Goal: Task Accomplishment & Management: Manage account settings

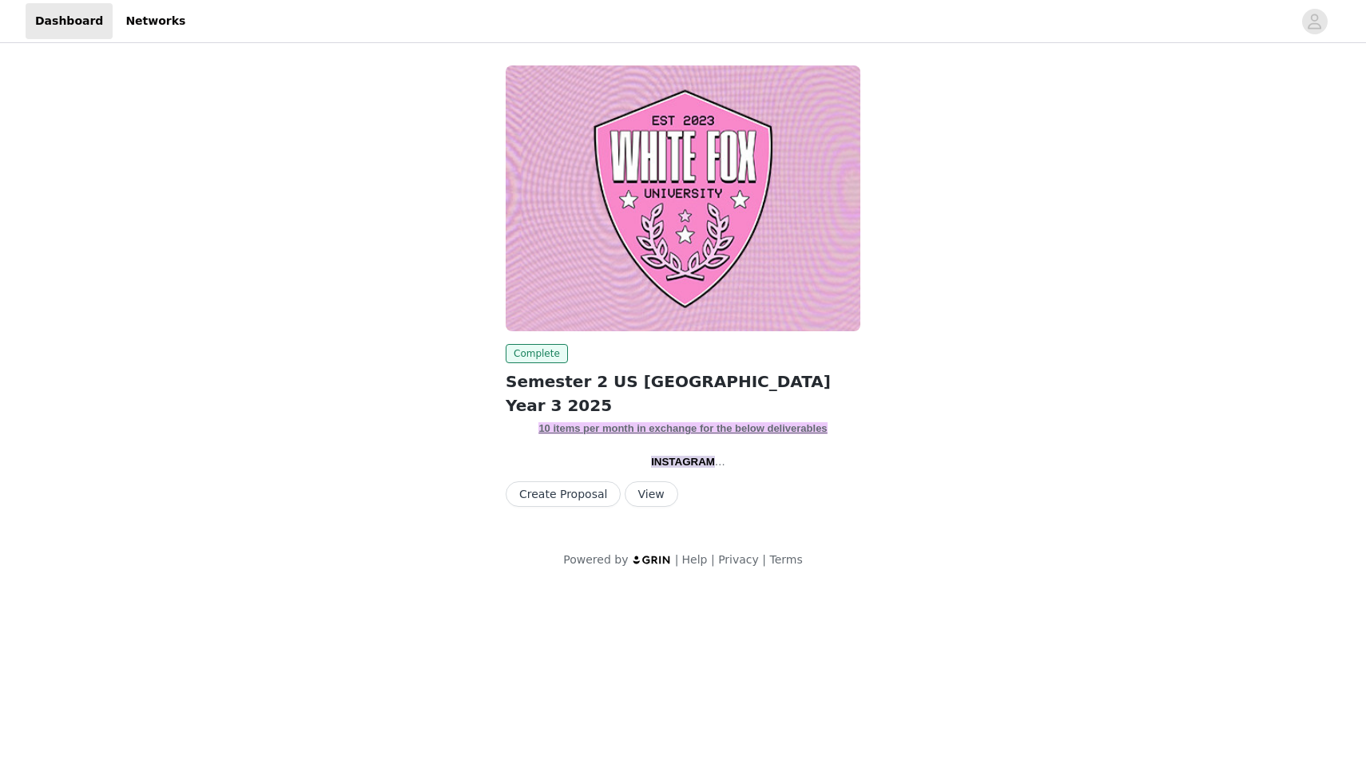
click at [641, 499] on button "View" at bounding box center [651, 495] width 54 height 26
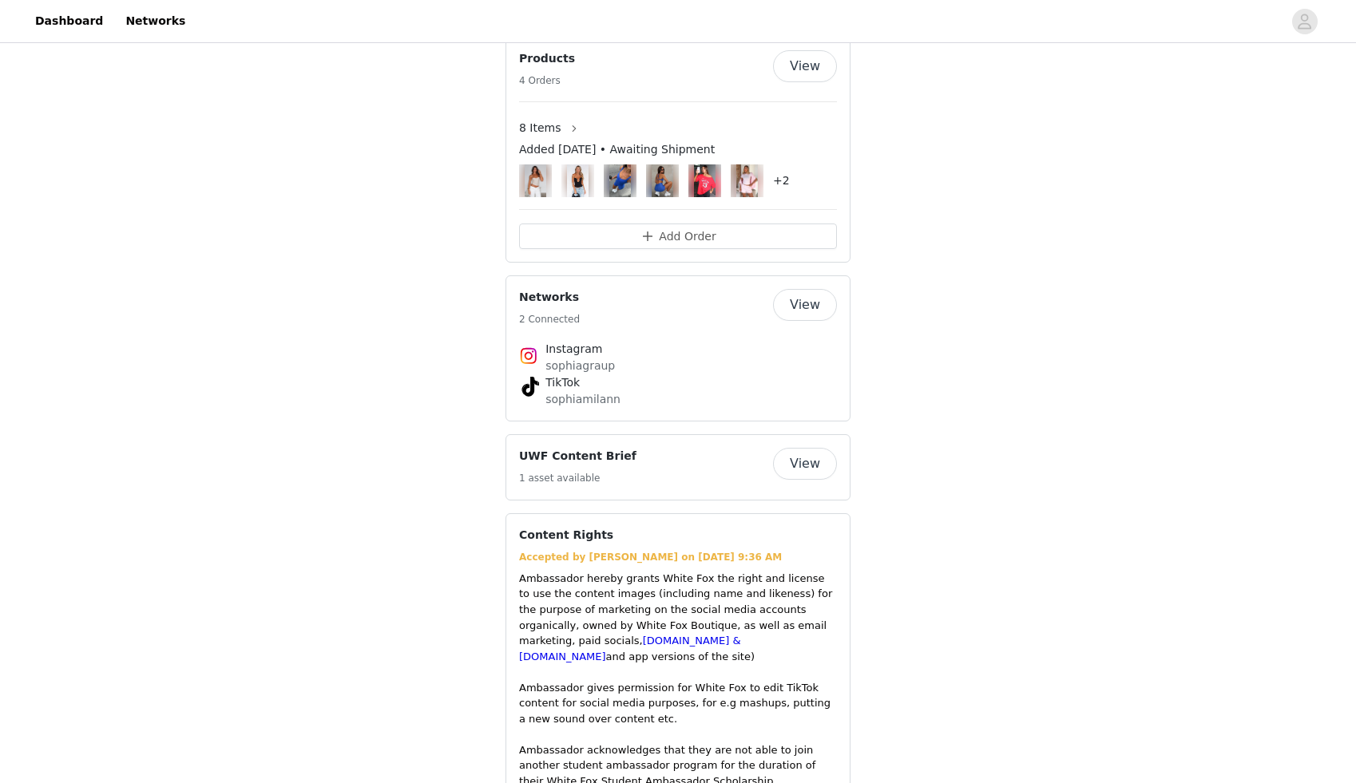
scroll to position [2252, 0]
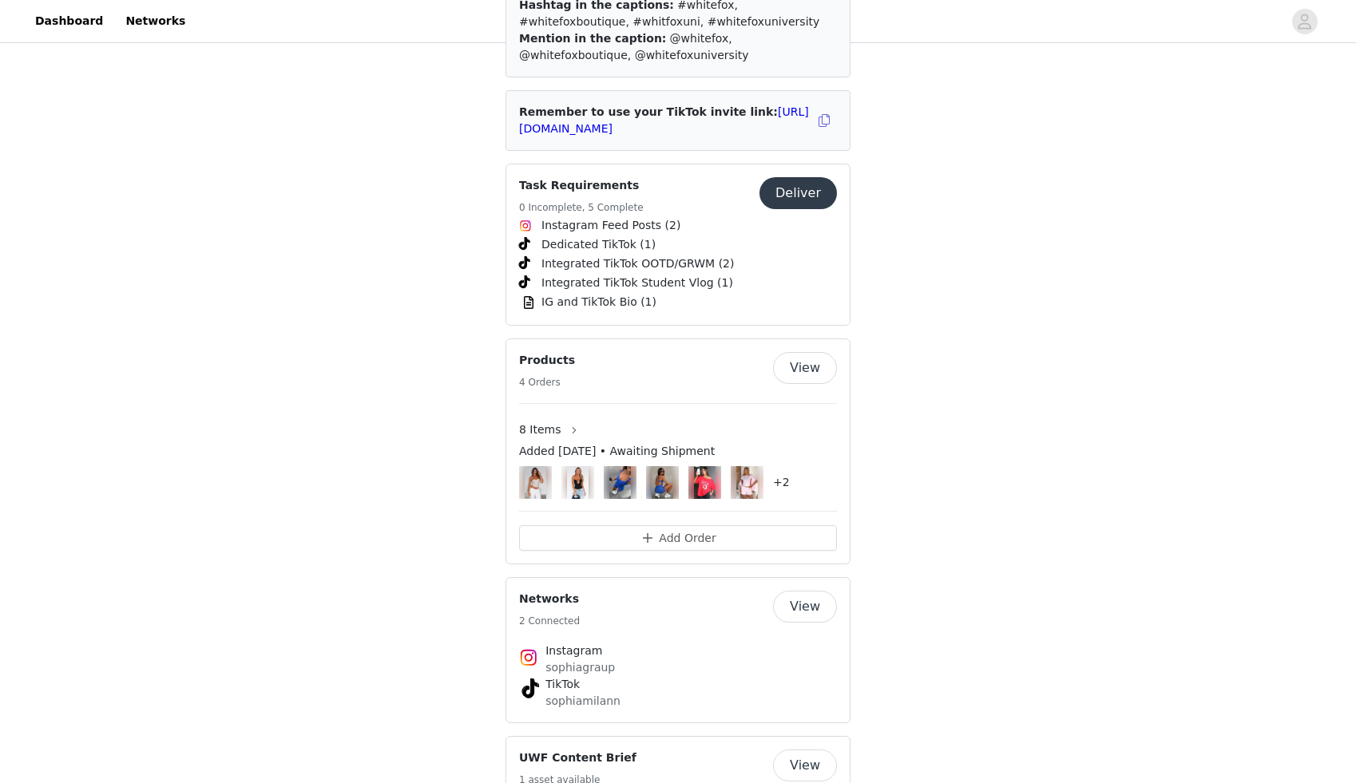
click at [786, 352] on button "View" at bounding box center [805, 368] width 64 height 32
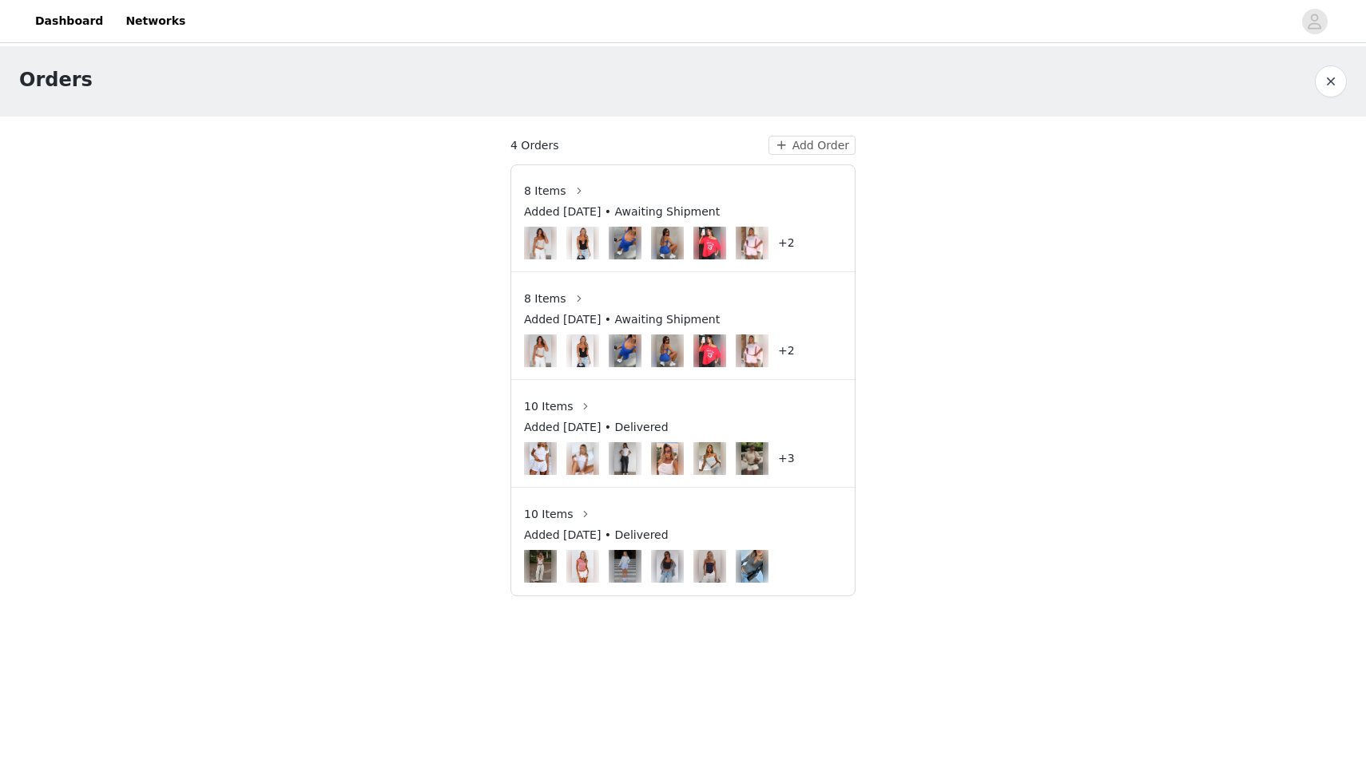
click at [550, 287] on div "8 Items" at bounding box center [558, 299] width 68 height 26
click at [550, 295] on span "8 Items" at bounding box center [545, 299] width 42 height 17
click at [579, 301] on button "button" at bounding box center [579, 299] width 26 height 26
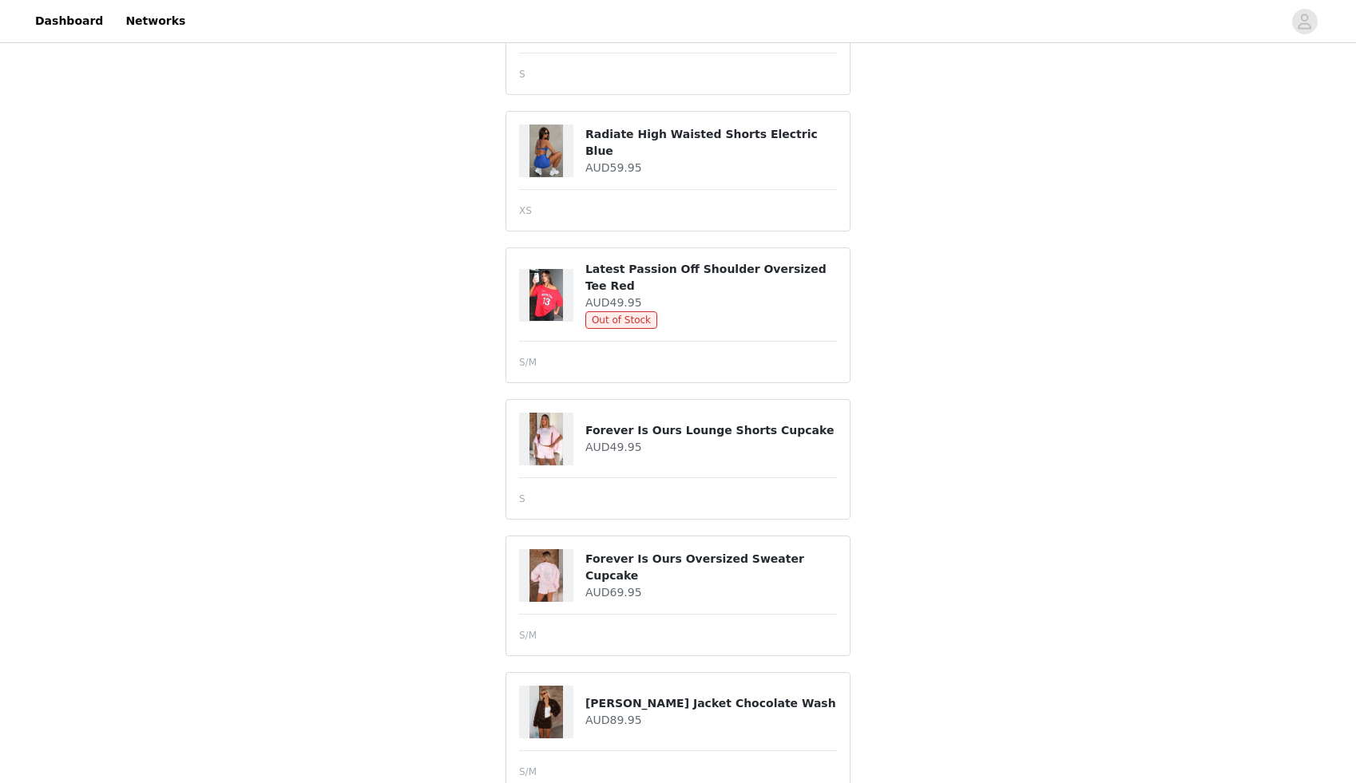
scroll to position [612, 0]
